Goal: Check status: Check status

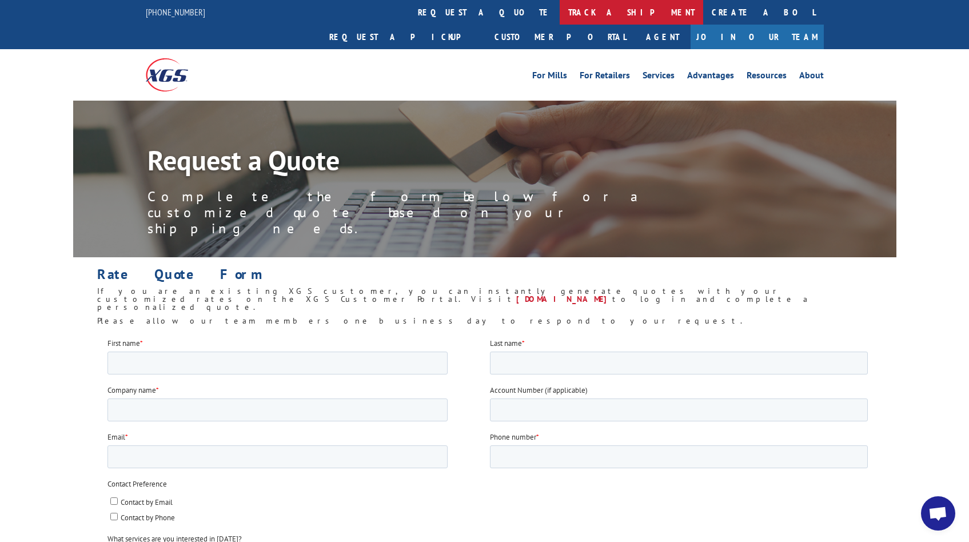
click at [559, 11] on link "track a shipment" at bounding box center [630, 12] width 143 height 25
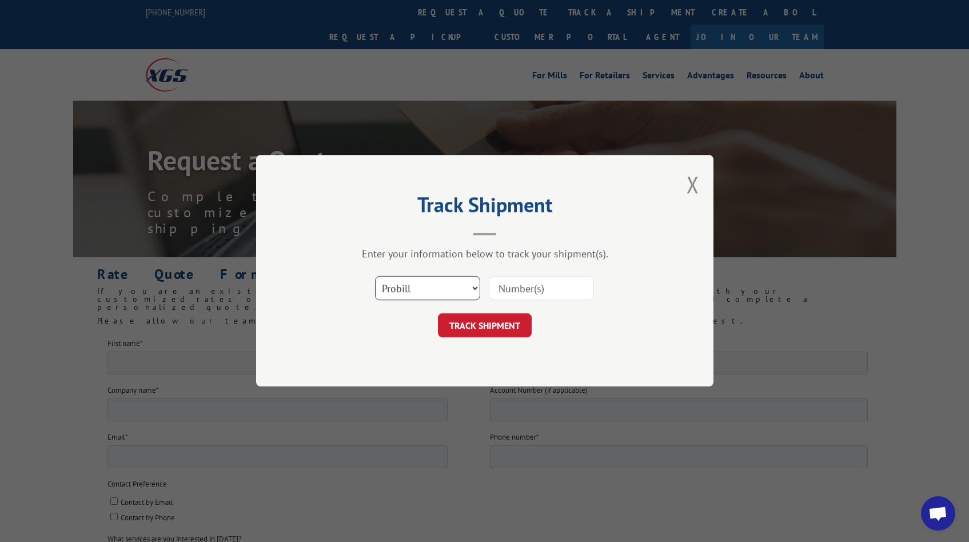
click at [443, 281] on select "Select category... Probill BOL PO" at bounding box center [427, 289] width 105 height 24
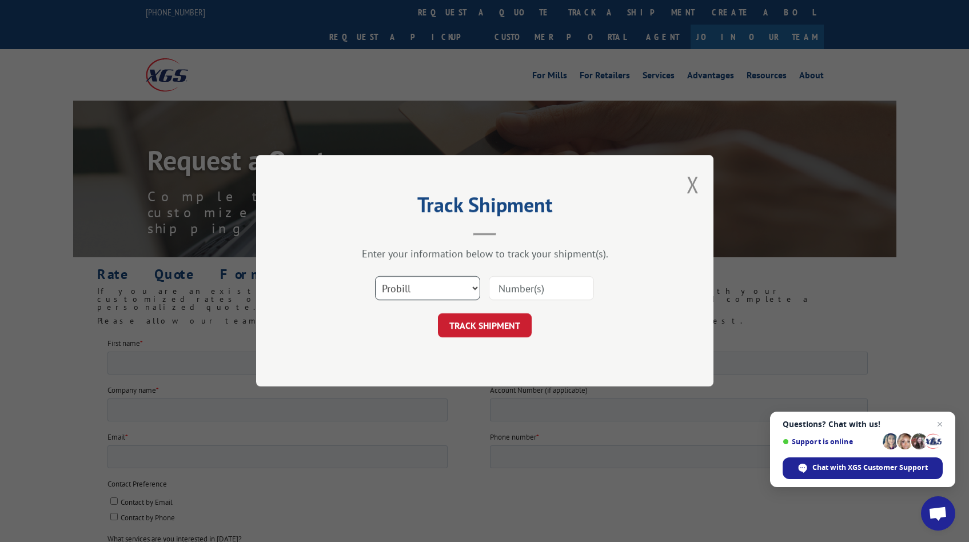
select select "bol"
click at [375, 277] on select "Select category... Probill BOL PO" at bounding box center [427, 289] width 105 height 24
click at [528, 290] on input at bounding box center [541, 289] width 105 height 24
paste input "2845860"
type input "2845860"
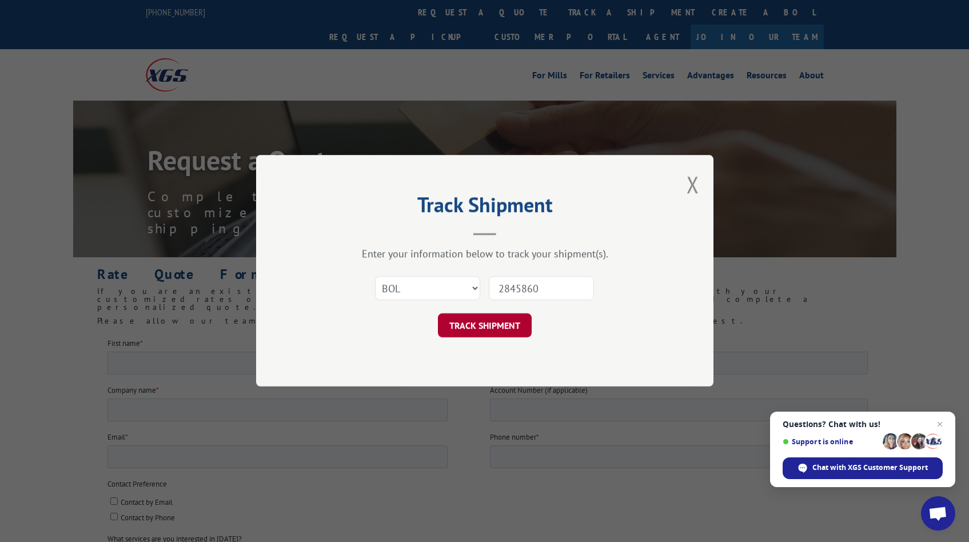
click at [485, 320] on button "TRACK SHIPMENT" at bounding box center [485, 326] width 94 height 24
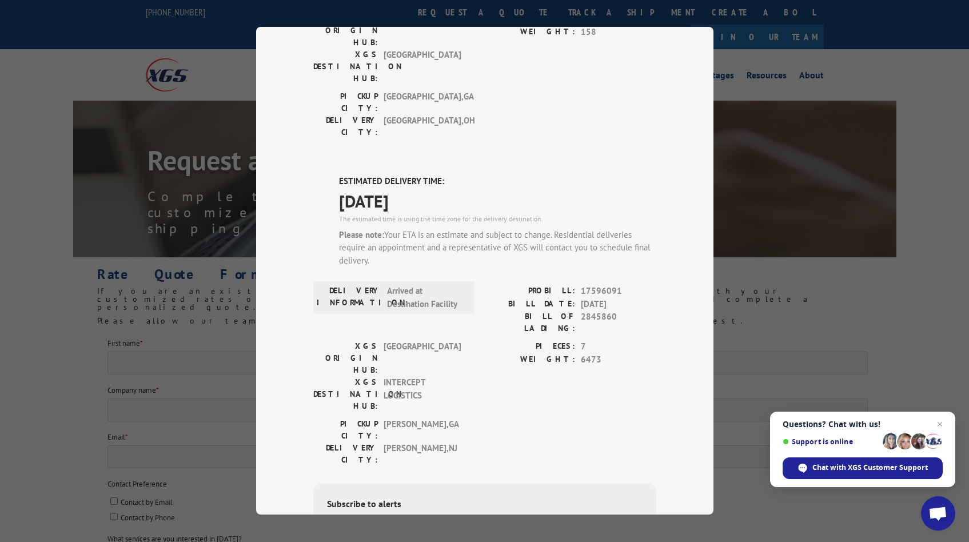
scroll to position [147, 0]
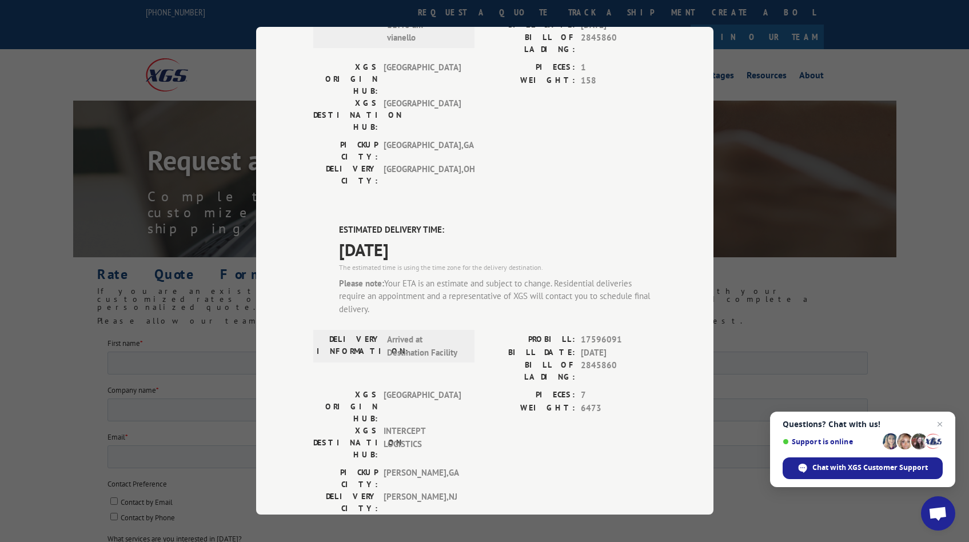
click at [430, 237] on span "[DATE]" at bounding box center [497, 250] width 317 height 26
click at [432, 237] on span "[DATE]" at bounding box center [497, 250] width 317 height 26
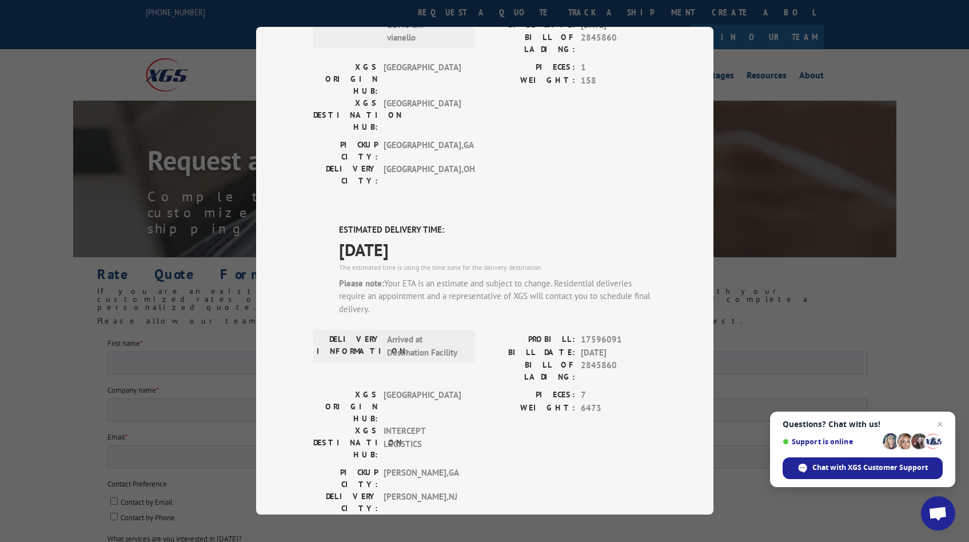
click at [450, 277] on div "Please note: Your ETA is an estimate and subject to change. Residential deliver…" at bounding box center [497, 296] width 317 height 39
click at [426, 163] on span "[GEOGRAPHIC_DATA] , [GEOGRAPHIC_DATA]" at bounding box center [421, 175] width 77 height 24
click at [824, 190] on div "Track Shipment DELIVERED DELIVERY INFORMATION: [DATE] 11:46 am vianello PROBILL…" at bounding box center [484, 271] width 969 height 542
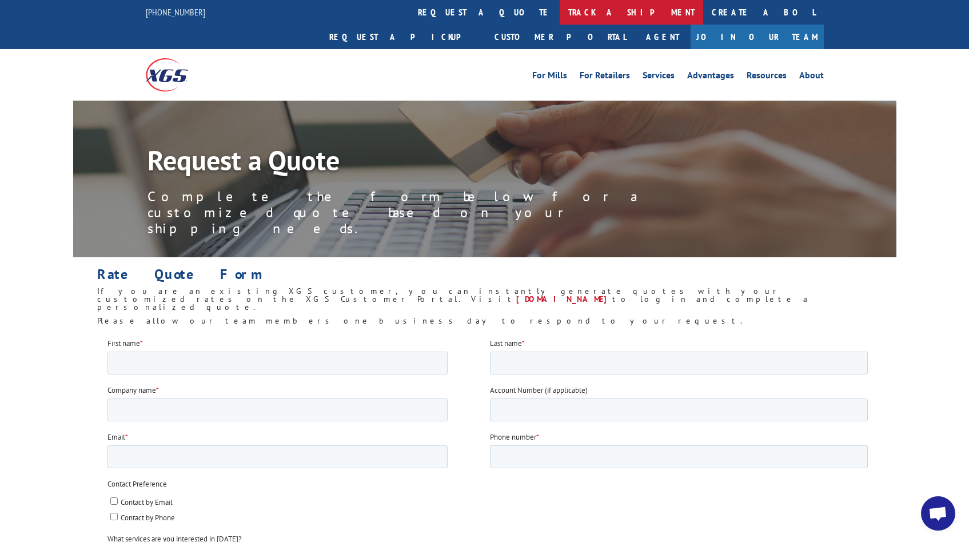
click at [559, 9] on link "track a shipment" at bounding box center [630, 12] width 143 height 25
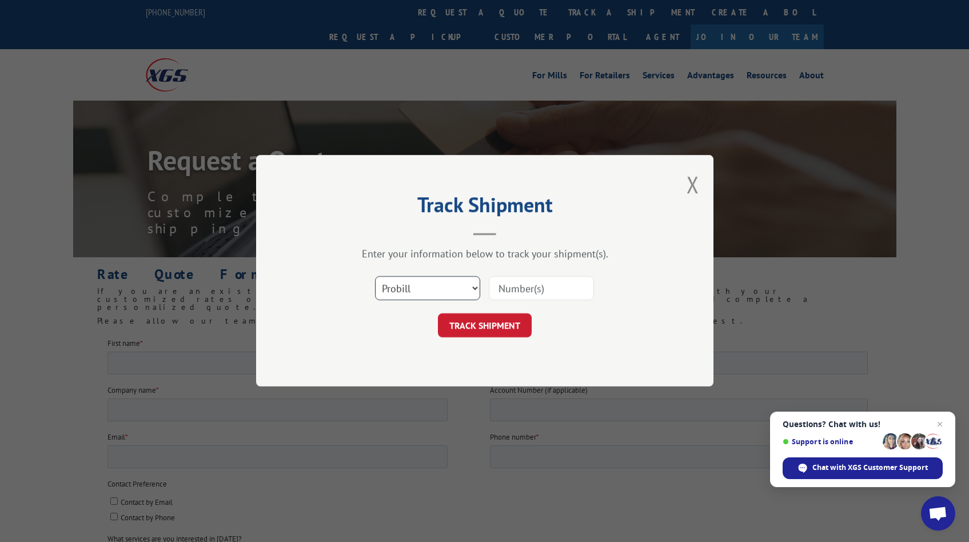
click at [452, 283] on select "Select category... Probill BOL PO" at bounding box center [427, 289] width 105 height 24
select select "bol"
click at [375, 277] on select "Select category... Probill BOL PO" at bounding box center [427, 289] width 105 height 24
click at [532, 291] on input at bounding box center [541, 289] width 105 height 24
paste input "2845860"
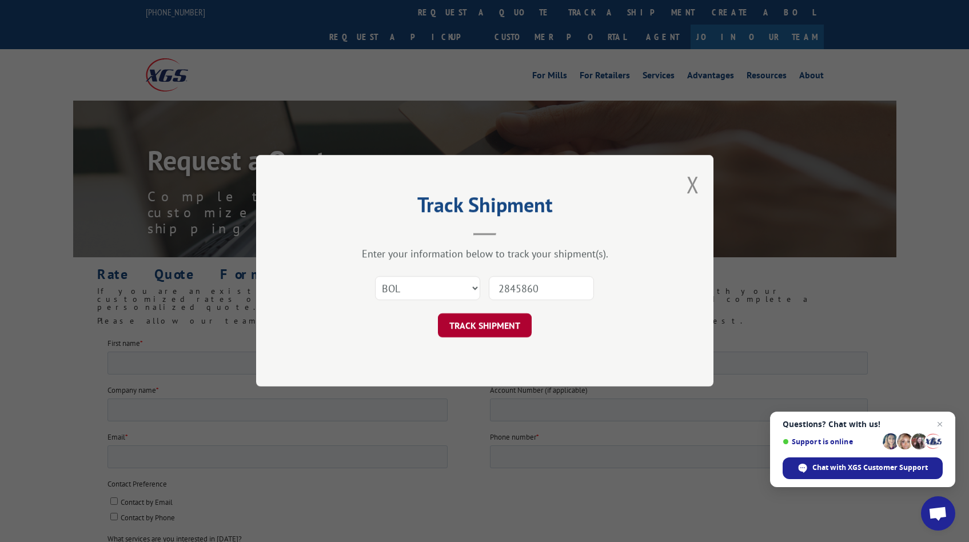
type input "2845860"
click at [492, 325] on button "TRACK SHIPMENT" at bounding box center [485, 326] width 94 height 24
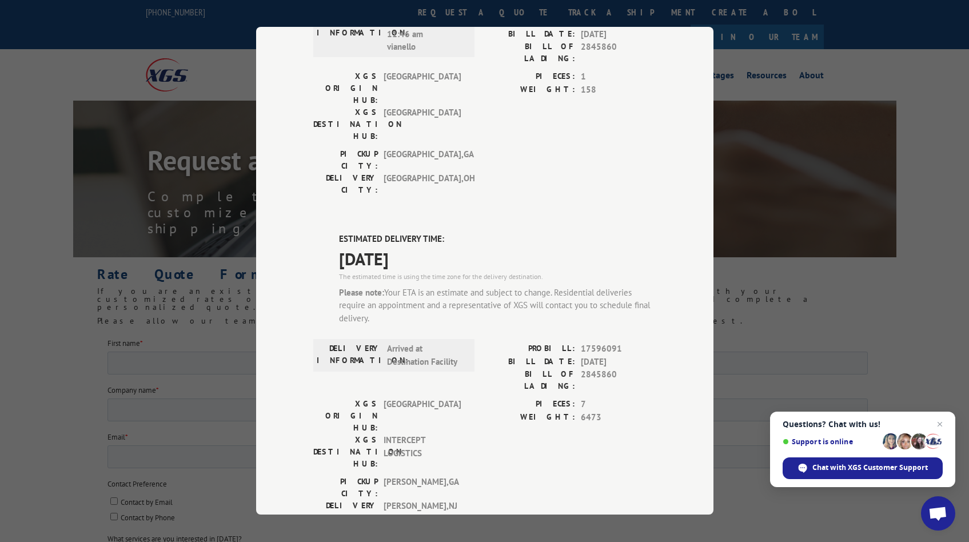
scroll to position [123, 0]
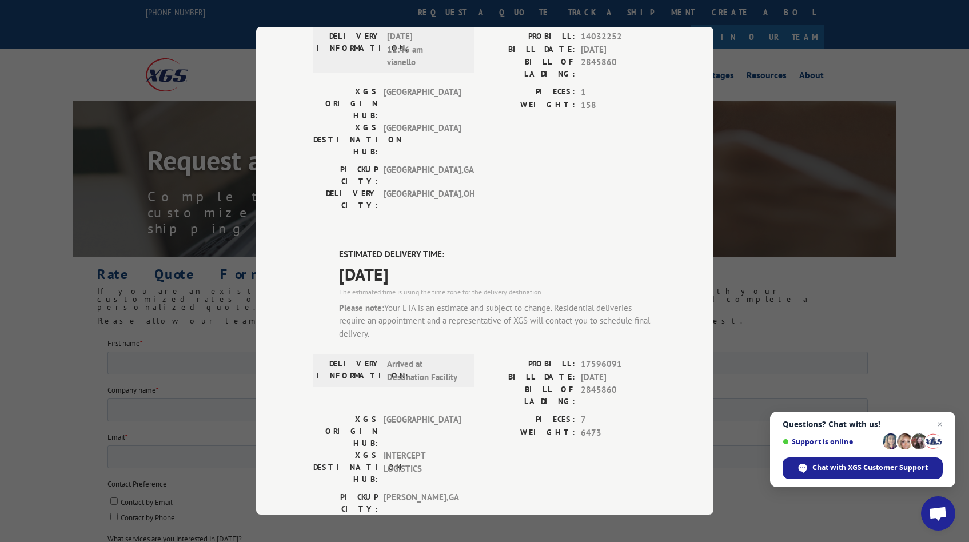
click at [774, 325] on div "Track Shipment DELIVERED DELIVERY INFORMATION: [DATE] 11:46 am vianello PROBILL…" at bounding box center [484, 271] width 969 height 542
